Goal: Task Accomplishment & Management: Use online tool/utility

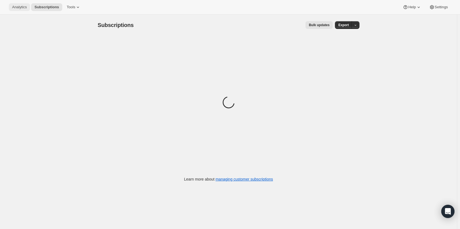
click at [20, 7] on span "Analytics" at bounding box center [19, 7] width 15 height 4
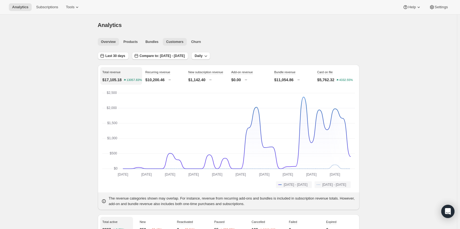
click at [173, 42] on span "Customers" at bounding box center [174, 42] width 17 height 4
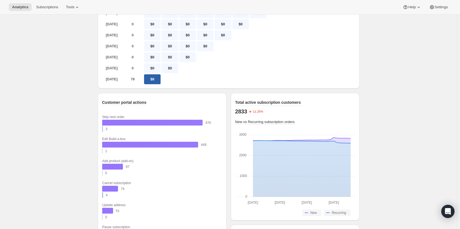
scroll to position [383, 0]
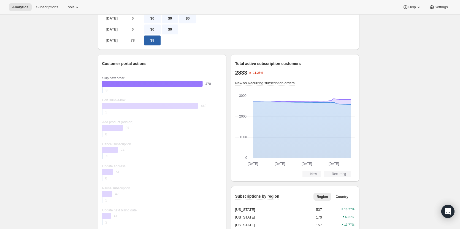
click at [195, 87] on rect "Current 470" at bounding box center [159, 84] width 114 height 6
click at [196, 87] on rect "Current 470" at bounding box center [159, 84] width 114 height 6
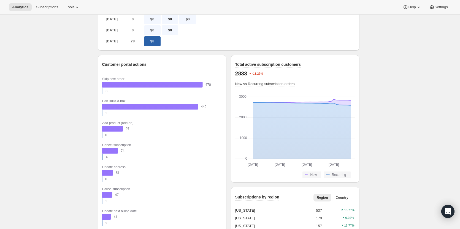
scroll to position [351, 0]
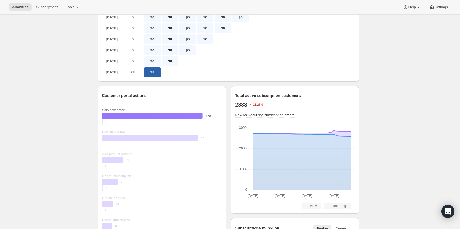
click at [180, 119] on rect "Current 470" at bounding box center [159, 116] width 114 height 6
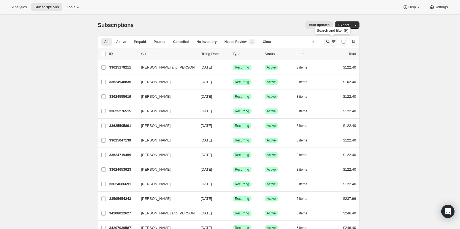
click at [330, 41] on icon "Search and filter results" at bounding box center [328, 42] width 6 height 6
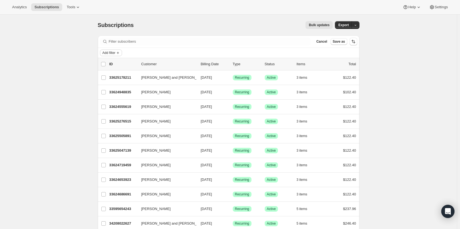
click at [115, 53] on span "Add filter" at bounding box center [108, 53] width 13 height 4
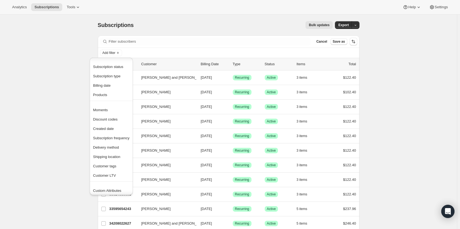
scroll to position [11, 0]
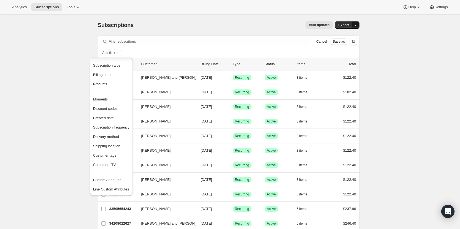
click at [356, 23] on span "button" at bounding box center [355, 25] width 4 height 4
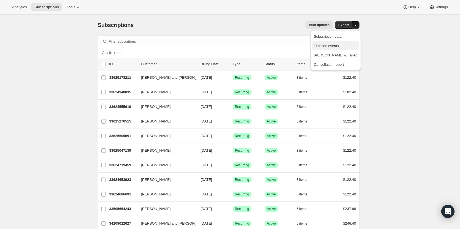
click at [339, 47] on span "Timeline events" at bounding box center [326, 46] width 25 height 4
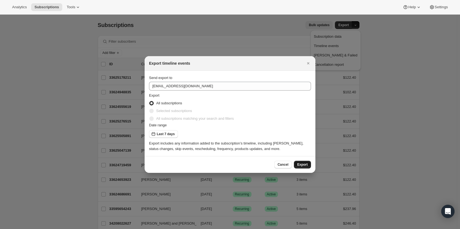
click at [303, 163] on span "Export" at bounding box center [302, 164] width 10 height 4
